Goal: Task Accomplishment & Management: Complete application form

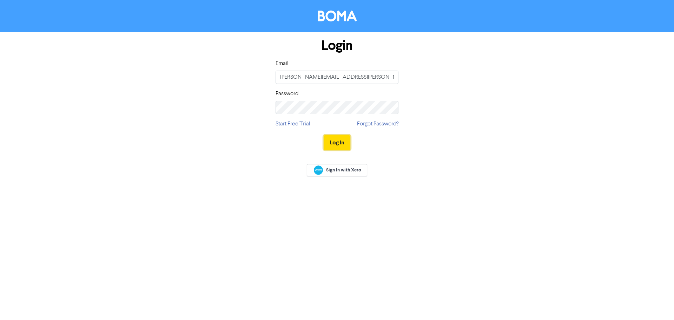
drag, startPoint x: 332, startPoint y: 144, endPoint x: 659, endPoint y: 177, distance: 328.1
click at [334, 144] on button "Log In" at bounding box center [337, 142] width 27 height 15
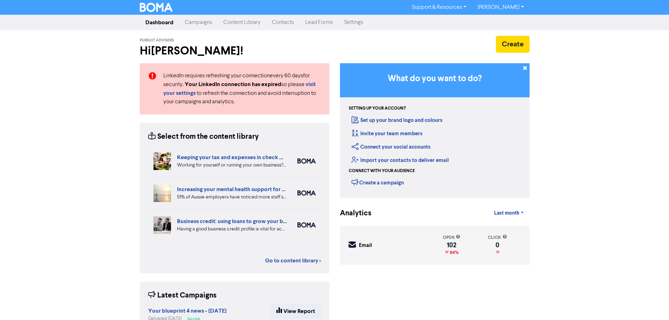
click at [282, 24] on link "Contacts" at bounding box center [282, 22] width 33 height 14
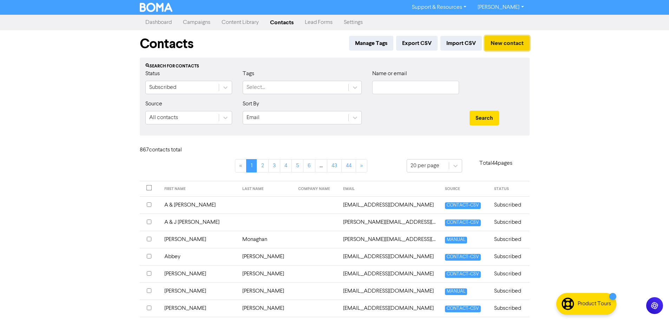
click at [506, 43] on button "New contact" at bounding box center [506, 43] width 45 height 15
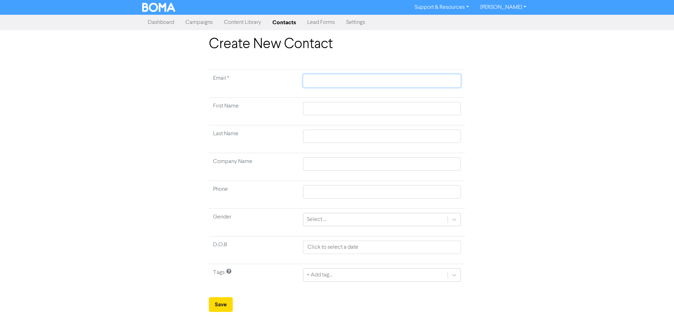
click at [328, 83] on input "text" at bounding box center [382, 80] width 158 height 13
paste input "[EMAIL_ADDRESS][DOMAIN_NAME]"
type input "[EMAIL_ADDRESS][DOMAIN_NAME]"
click at [317, 112] on input "text" at bounding box center [382, 108] width 158 height 13
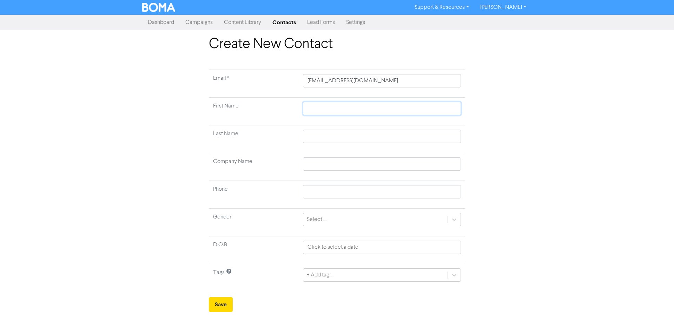
type input "S"
type input "Si"
type input "Sio"
type input "Siob"
type input "Siobh"
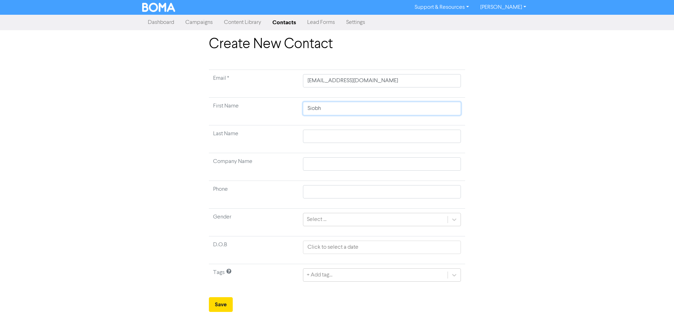
type input "[PERSON_NAME]"
click at [341, 137] on input "text" at bounding box center [382, 136] width 158 height 13
type input "F"
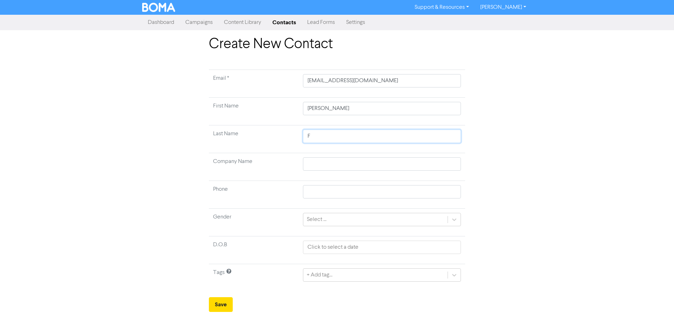
type input "Fi"
type input "Fin"
type input "[PERSON_NAME]"
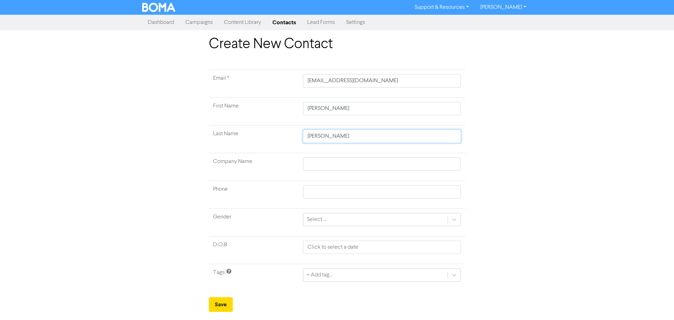
type input "Finnert"
type input "[PERSON_NAME]"
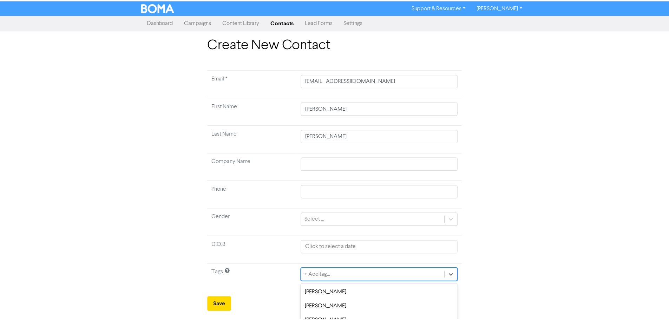
scroll to position [70, 0]
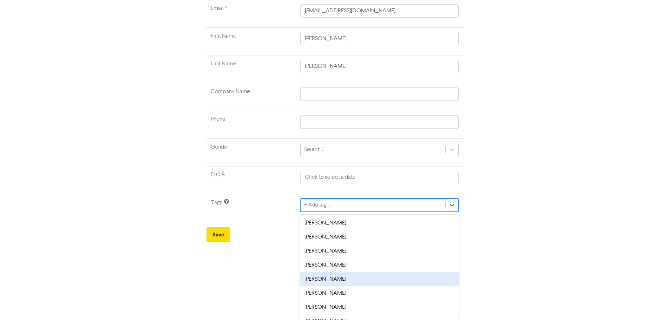
click at [343, 212] on div "option [PERSON_NAME] focused, 5 of 8. 8 results available. Use Up and Down to c…" at bounding box center [379, 204] width 158 height 13
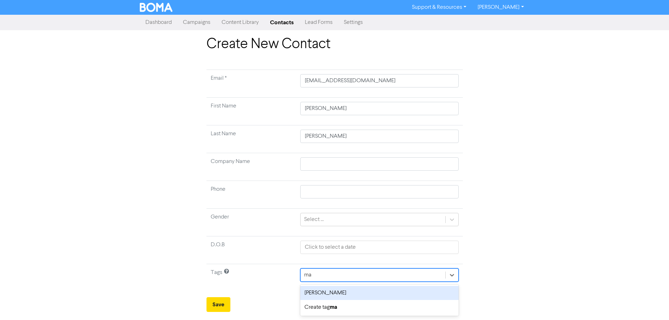
scroll to position [0, 0]
type input "mark"
click at [343, 292] on div "[PERSON_NAME]" at bounding box center [382, 293] width 158 height 14
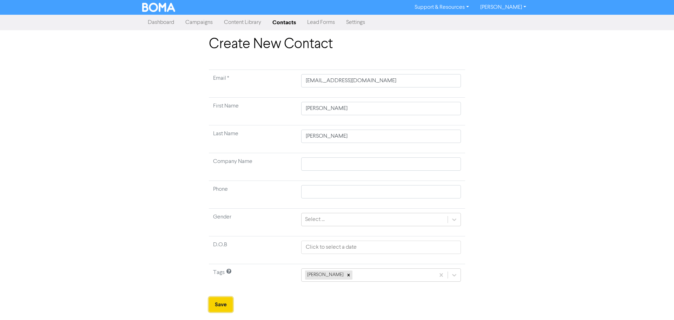
click at [215, 305] on button "Save" at bounding box center [221, 304] width 24 height 15
